Goal: Transaction & Acquisition: Purchase product/service

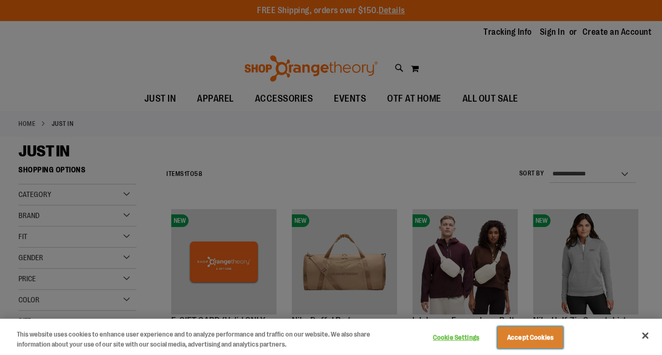
click at [530, 338] on button "Accept Cookies" at bounding box center [530, 338] width 66 height 22
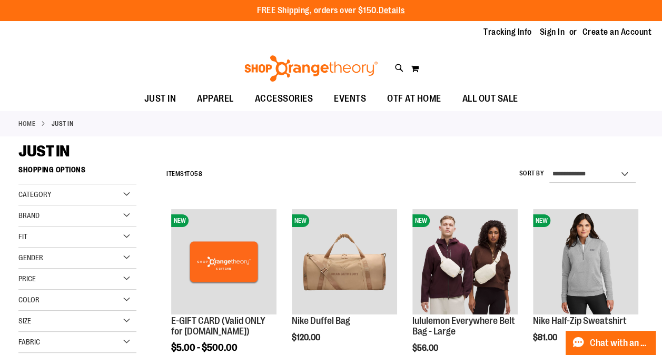
click at [49, 216] on div "Brand" at bounding box center [77, 216] width 118 height 21
click at [26, 246] on link "lululemon" at bounding box center [72, 248] width 113 height 11
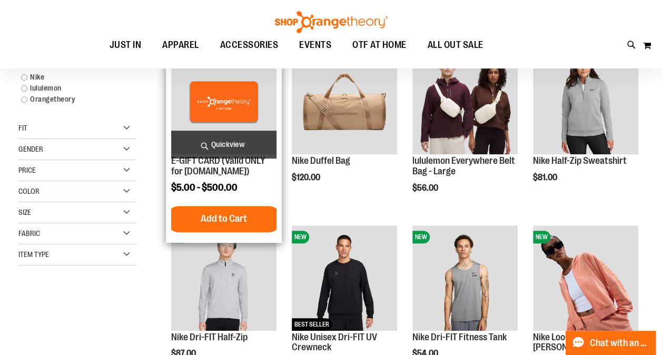
scroll to position [160, 0]
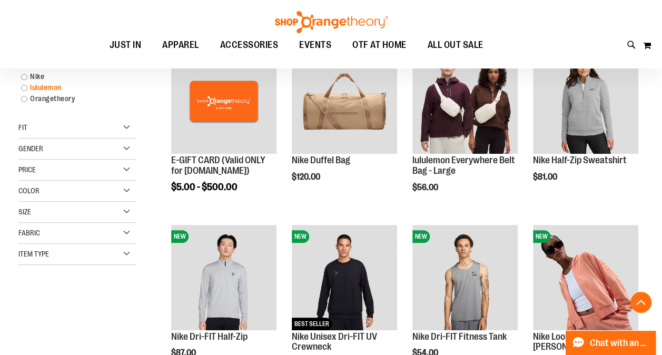
click at [26, 87] on link "lululemon" at bounding box center [72, 87] width 113 height 11
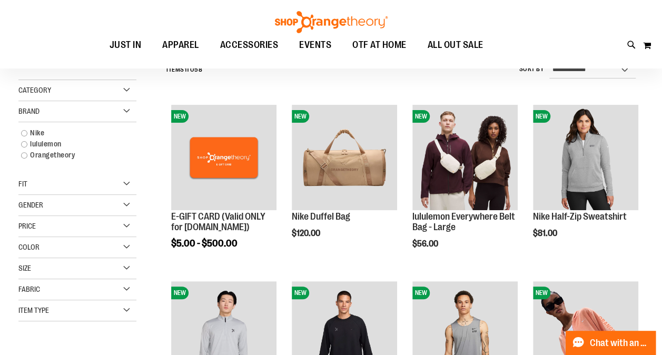
scroll to position [92, 0]
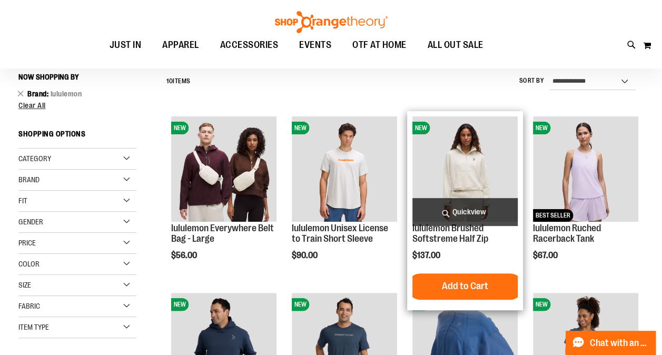
click at [454, 152] on img "product" at bounding box center [465, 168] width 105 height 105
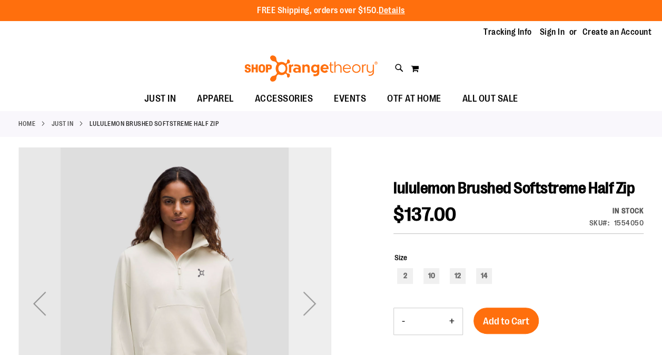
click at [305, 309] on div "Next" at bounding box center [310, 303] width 42 height 42
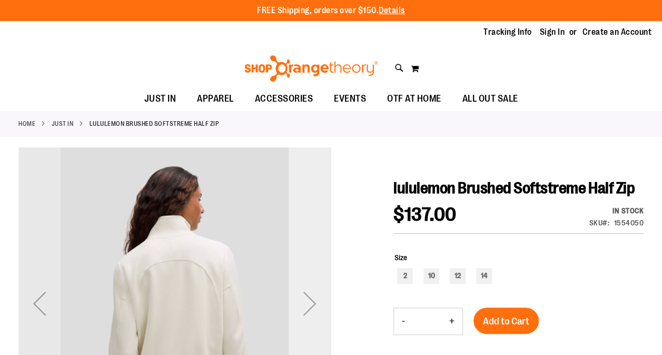
click at [305, 309] on div "Next" at bounding box center [310, 303] width 42 height 42
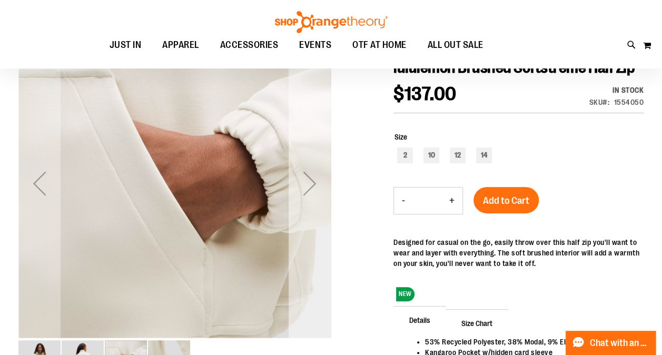
scroll to position [105, 0]
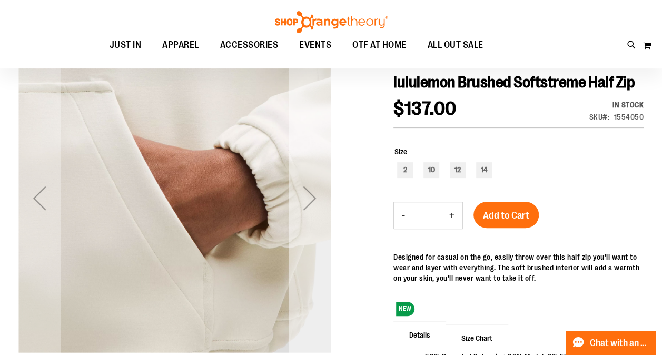
click at [308, 203] on div "Next" at bounding box center [310, 198] width 42 height 42
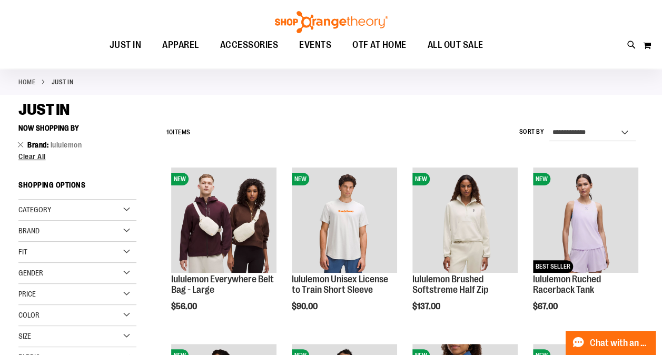
scroll to position [34, 0]
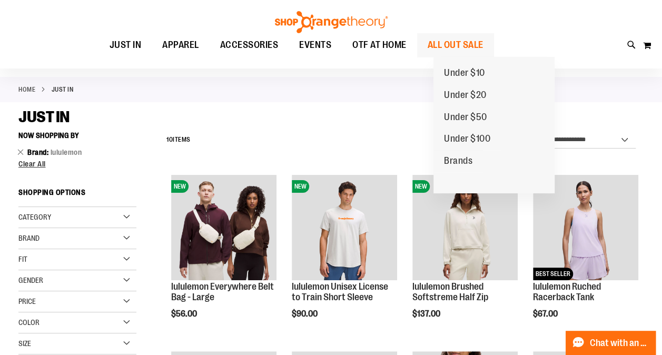
click at [484, 42] on span "ALL OUT SALE" at bounding box center [456, 45] width 56 height 24
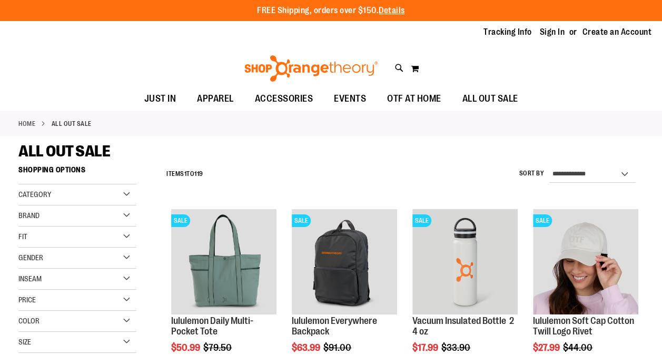
click at [126, 213] on div "Brand" at bounding box center [77, 216] width 118 height 21
click at [25, 256] on link "lululemon" at bounding box center [72, 259] width 113 height 11
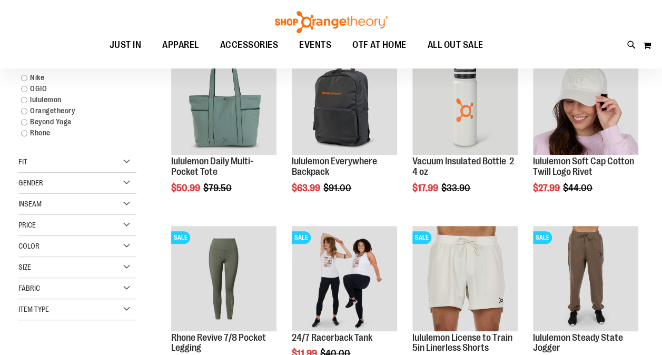
scroll to position [160, 0]
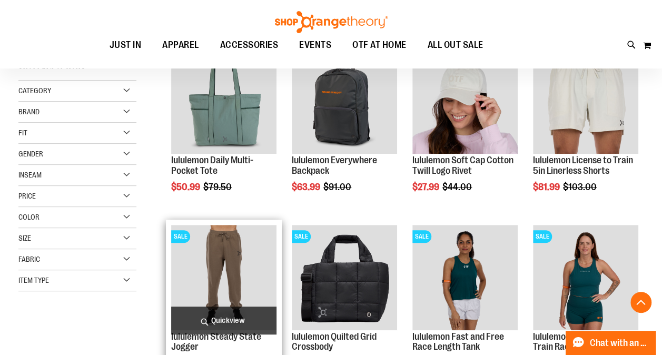
scroll to position [266, 0]
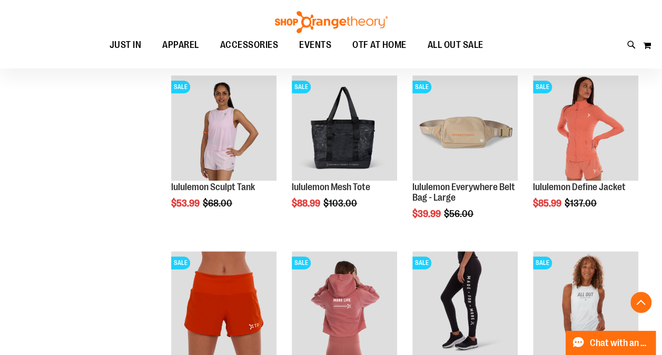
scroll to position [476, 0]
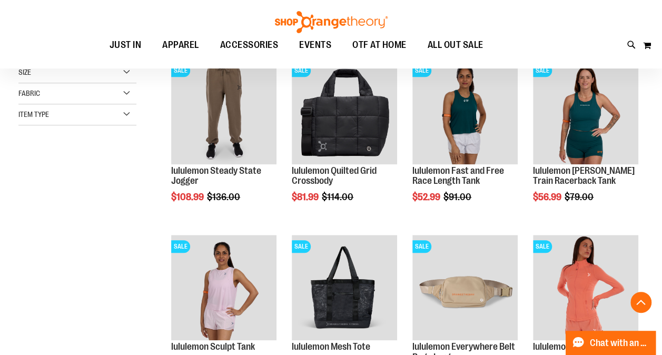
scroll to position [213, 0]
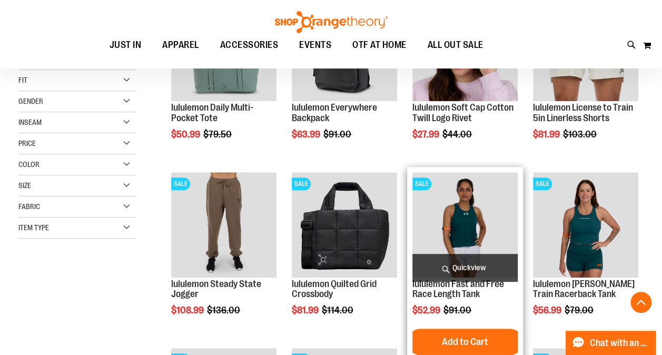
click at [451, 213] on img "product" at bounding box center [465, 224] width 105 height 105
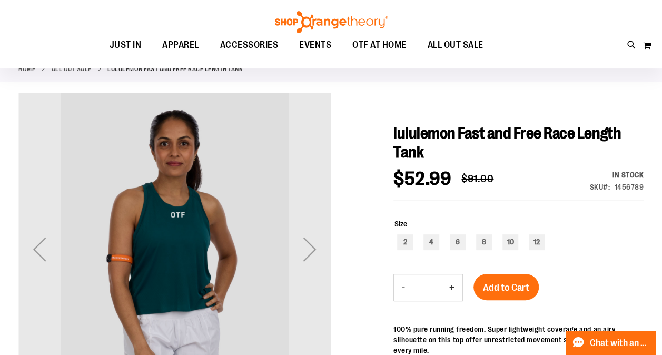
scroll to position [105, 0]
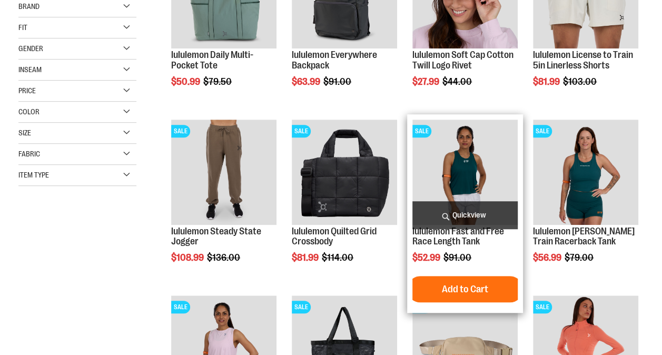
scroll to position [266, 0]
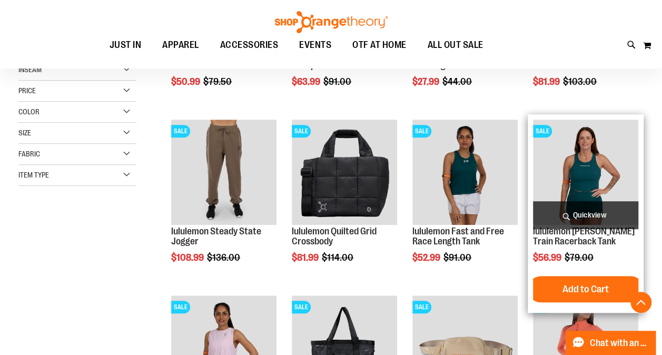
click at [601, 169] on img "product" at bounding box center [585, 172] width 105 height 105
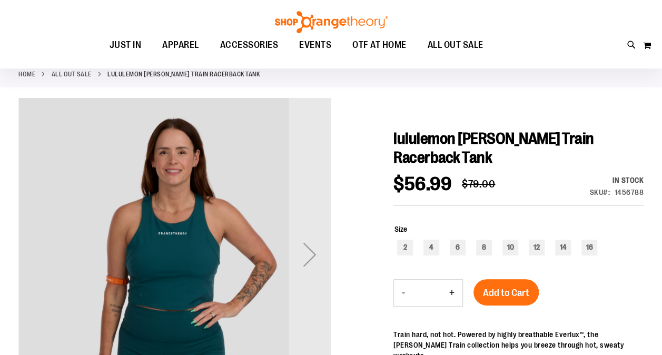
scroll to position [105, 0]
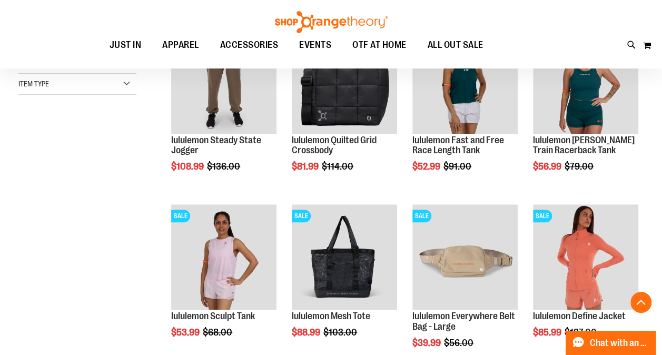
scroll to position [262, 0]
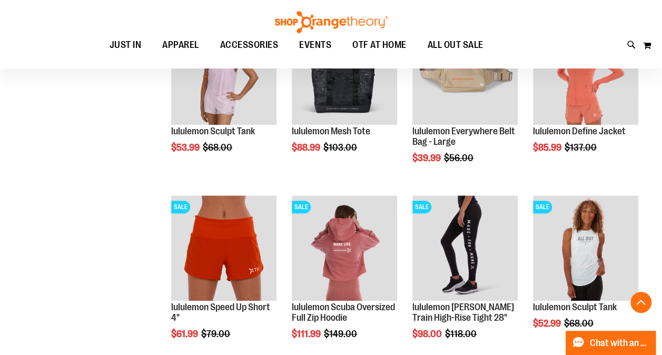
scroll to position [421, 0]
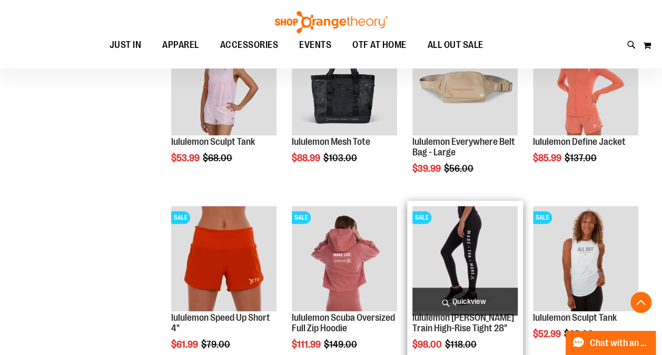
click at [460, 236] on img "product" at bounding box center [465, 258] width 105 height 105
